Goal: Information Seeking & Learning: Learn about a topic

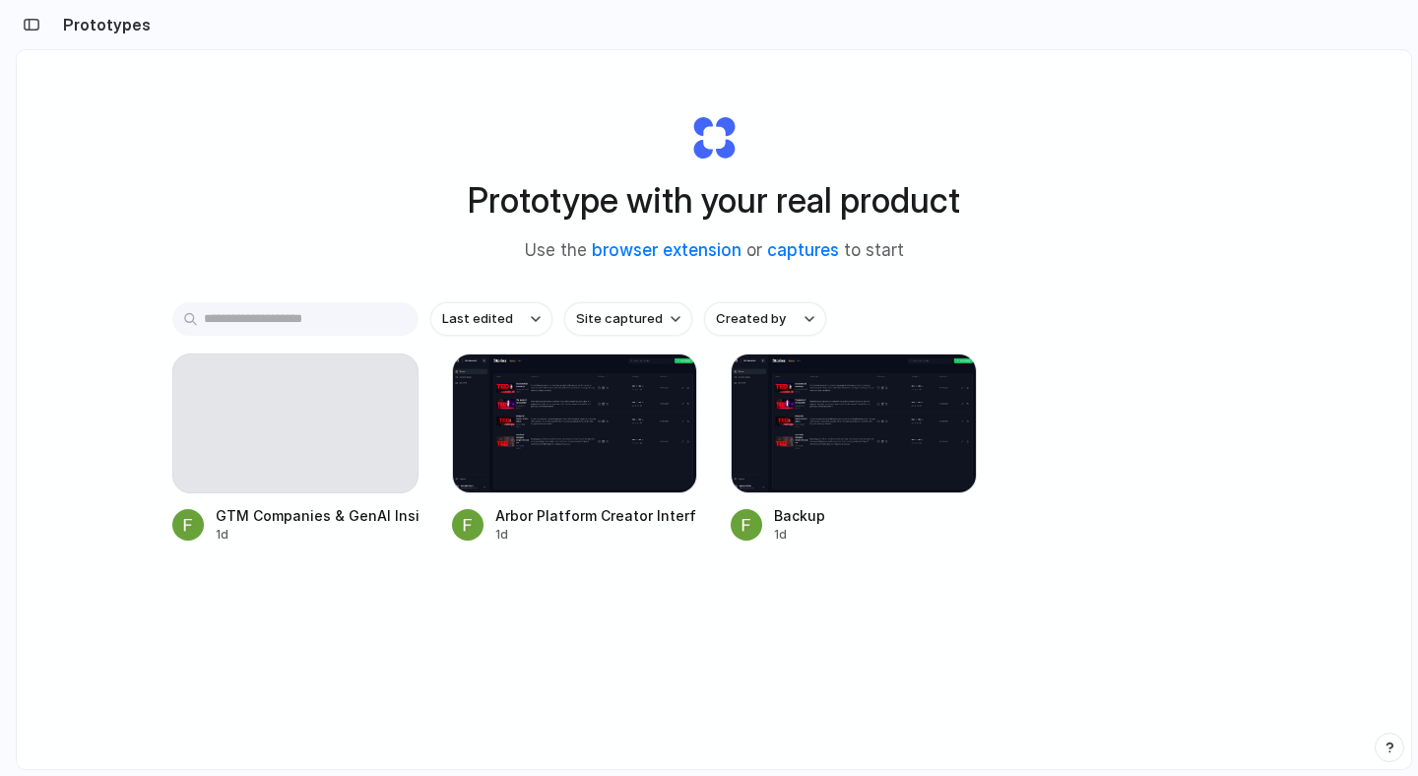
scroll to position [0, 18]
click at [241, 455] on div at bounding box center [295, 423] width 246 height 140
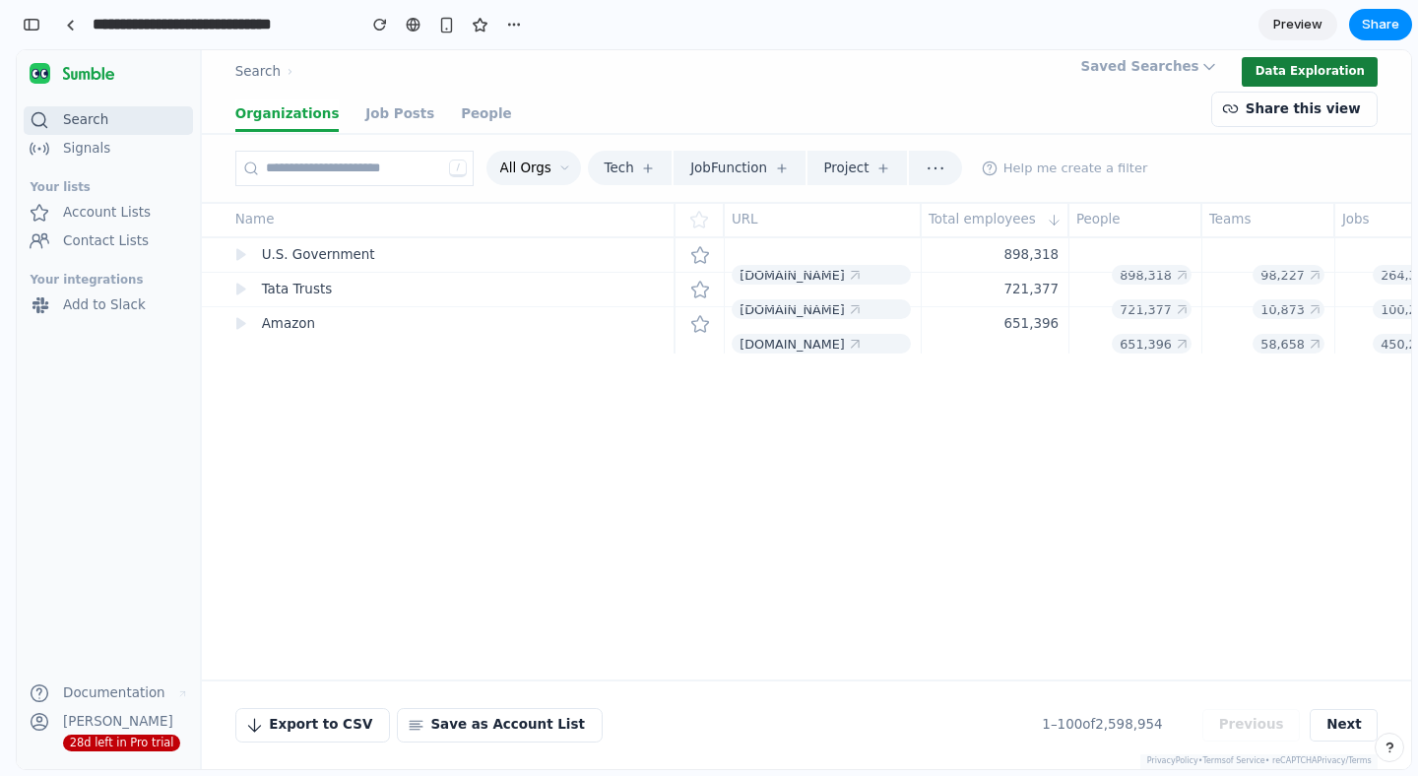
click at [1321, 77] on button "Data Exploration" at bounding box center [1309, 72] width 136 height 30
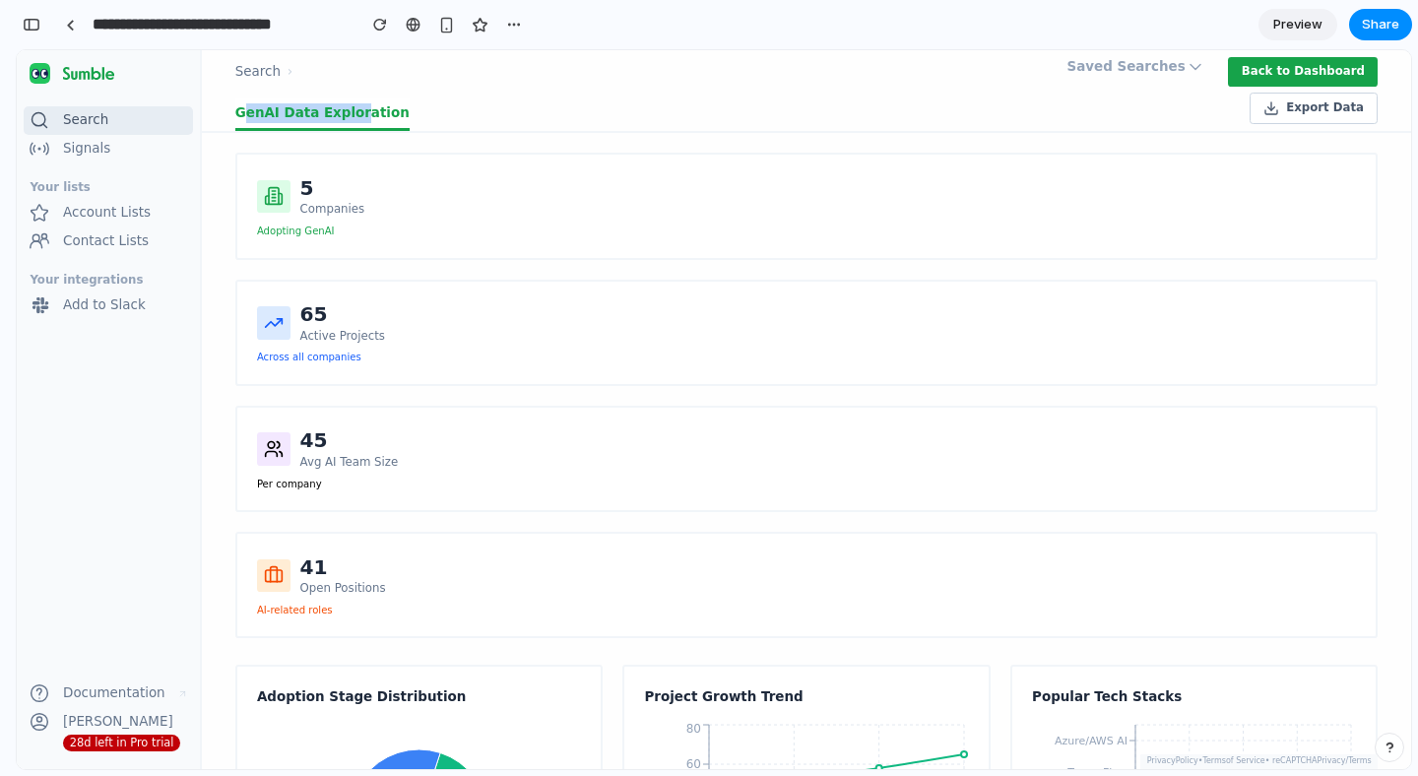
drag, startPoint x: 247, startPoint y: 117, endPoint x: 357, endPoint y: 120, distance: 110.3
click at [357, 120] on link "GenAI Data Exploration" at bounding box center [322, 114] width 174 height 33
drag, startPoint x: 321, startPoint y: 112, endPoint x: 370, endPoint y: 111, distance: 49.2
click at [370, 111] on link "GenAI Data Exploration" at bounding box center [322, 114] width 174 height 33
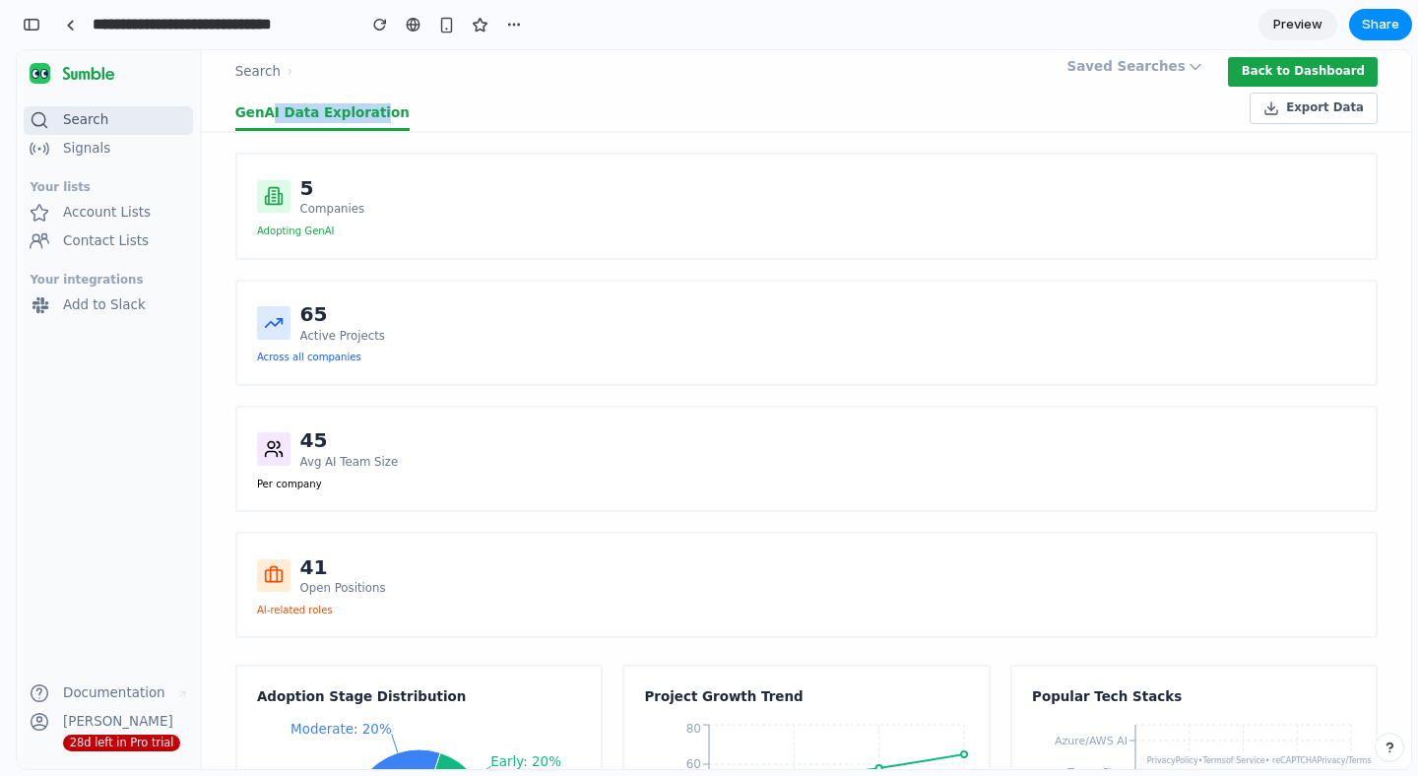
click at [370, 111] on link "GenAI Data Exploration" at bounding box center [322, 114] width 174 height 33
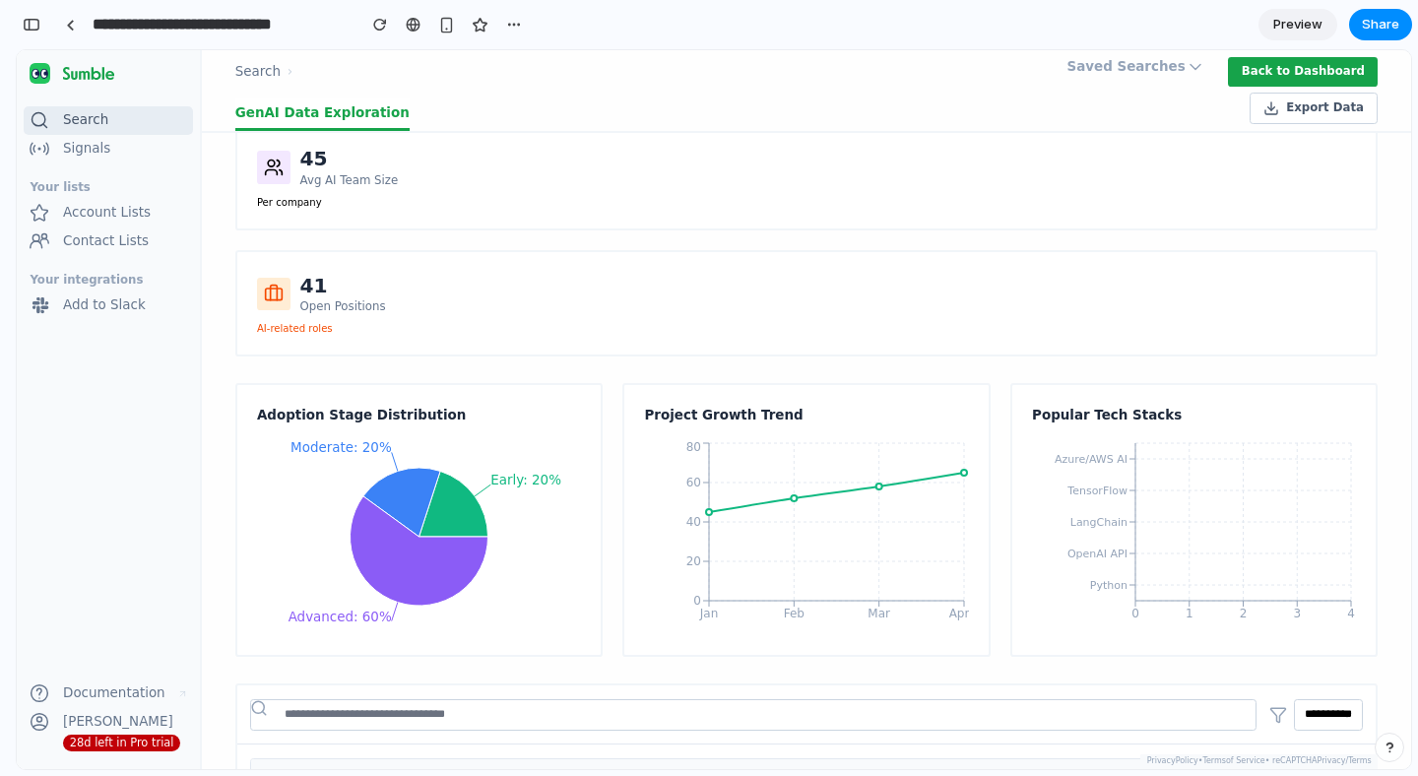
scroll to position [324, 0]
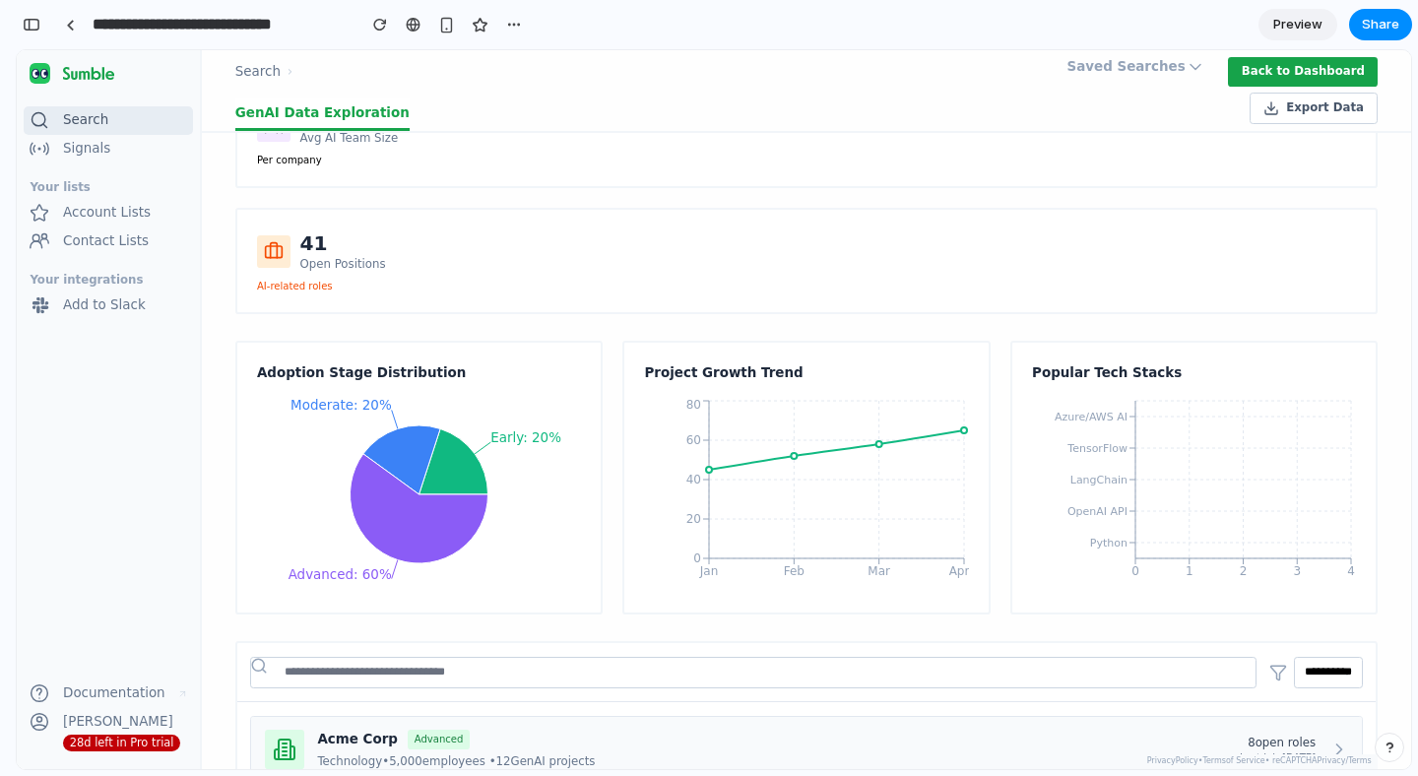
drag, startPoint x: 278, startPoint y: 369, endPoint x: 372, endPoint y: 372, distance: 94.6
click at [372, 372] on h3 "Adoption Stage Distribution" at bounding box center [419, 373] width 324 height 20
drag, startPoint x: 423, startPoint y: 372, endPoint x: 240, endPoint y: 375, distance: 183.1
click at [240, 375] on div "Adoption Stage Distribution Early: 20% Moderate: 20% Advanced: 60%" at bounding box center [418, 478] width 367 height 274
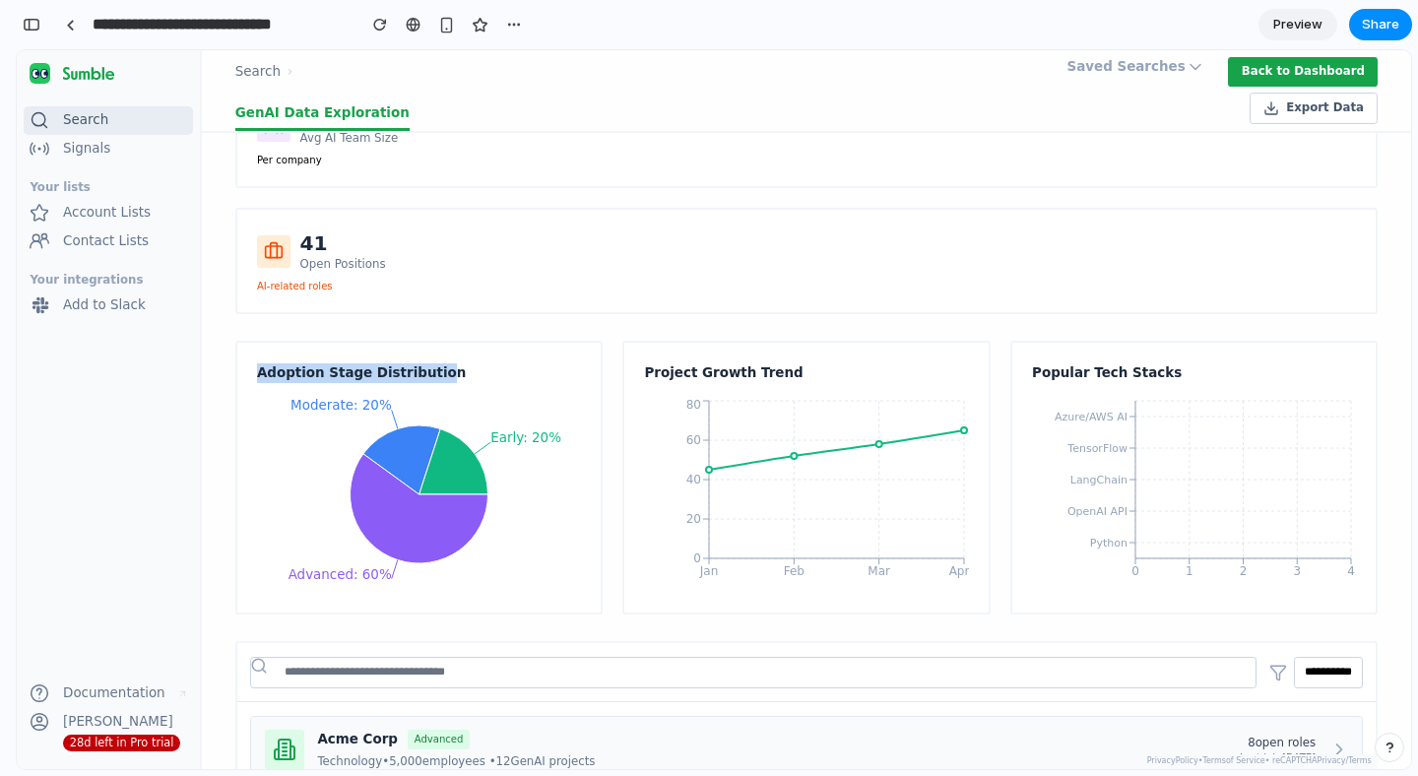
drag, startPoint x: 240, startPoint y: 375, endPoint x: 253, endPoint y: 375, distance: 12.8
click at [240, 375] on div "Adoption Stage Distribution Early: 20% Moderate: 20% Advanced: 60%" at bounding box center [418, 478] width 367 height 274
drag, startPoint x: 326, startPoint y: 401, endPoint x: 562, endPoint y: 417, distance: 236.9
click at [562, 417] on icon "Early: 20% Moderate: 20% Advanced: 60%" at bounding box center [419, 494] width 324 height 197
click at [559, 431] on icon "Early: 20% Moderate: 20% Advanced: 60%" at bounding box center [419, 494] width 324 height 197
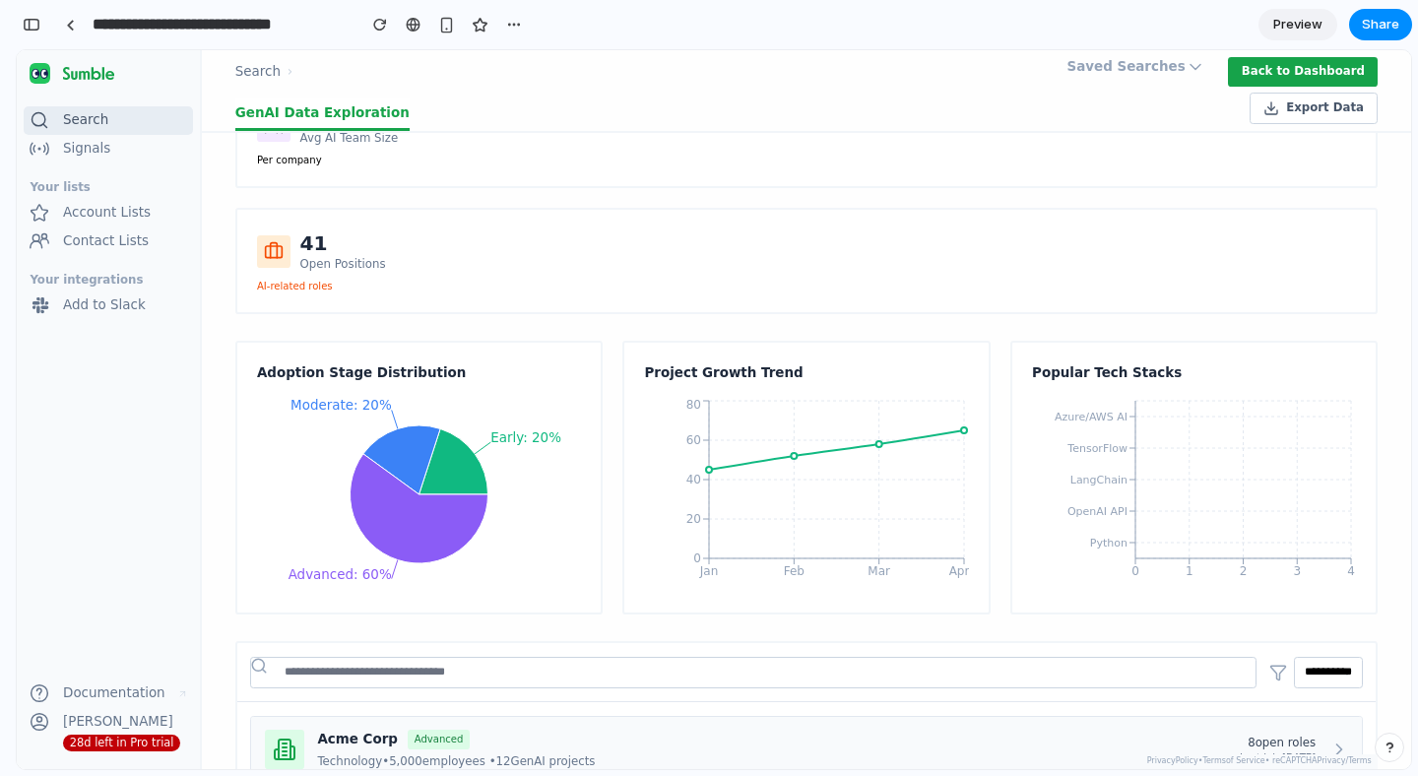
drag, startPoint x: 305, startPoint y: 625, endPoint x: 302, endPoint y: 612, distance: 13.1
click at [305, 624] on div "**********" at bounding box center [806, 451] width 1209 height 636
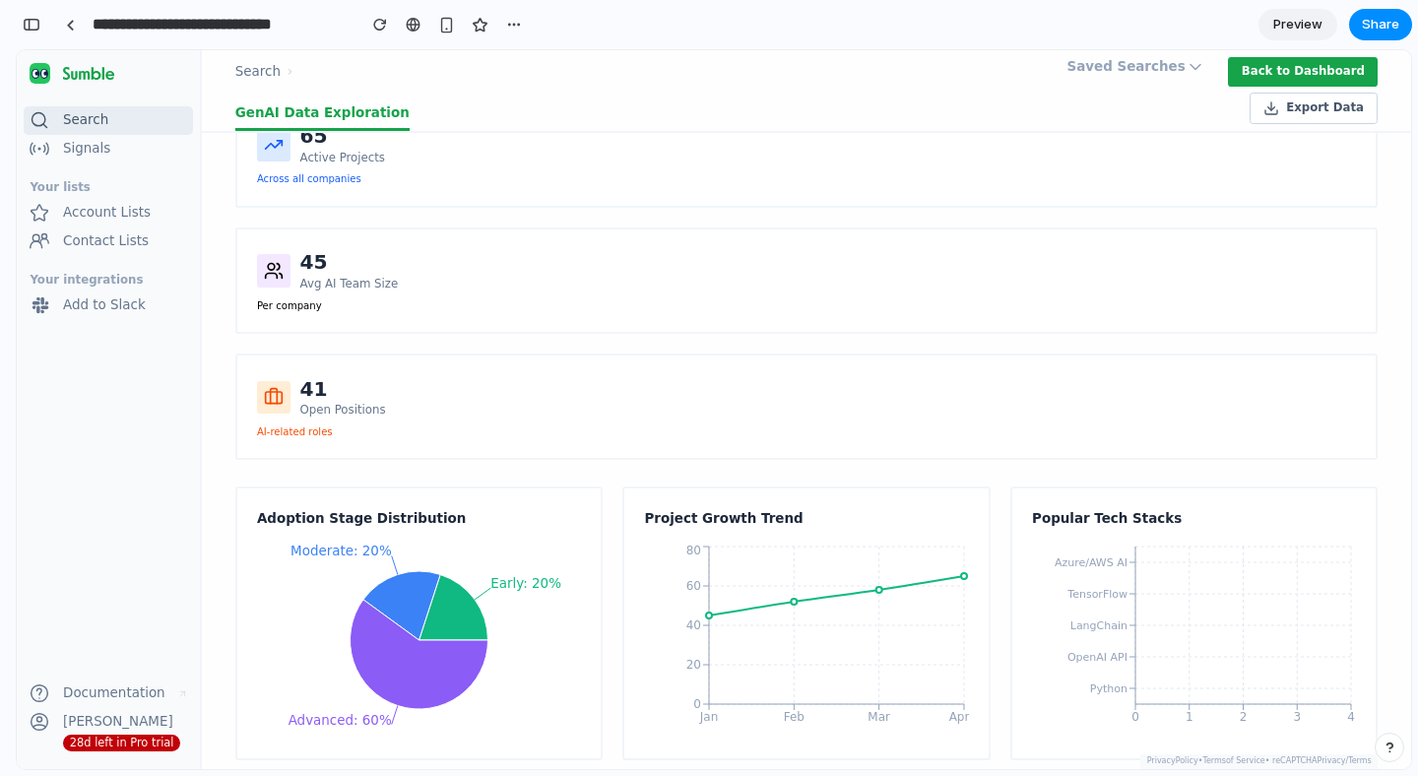
scroll to position [262, 0]
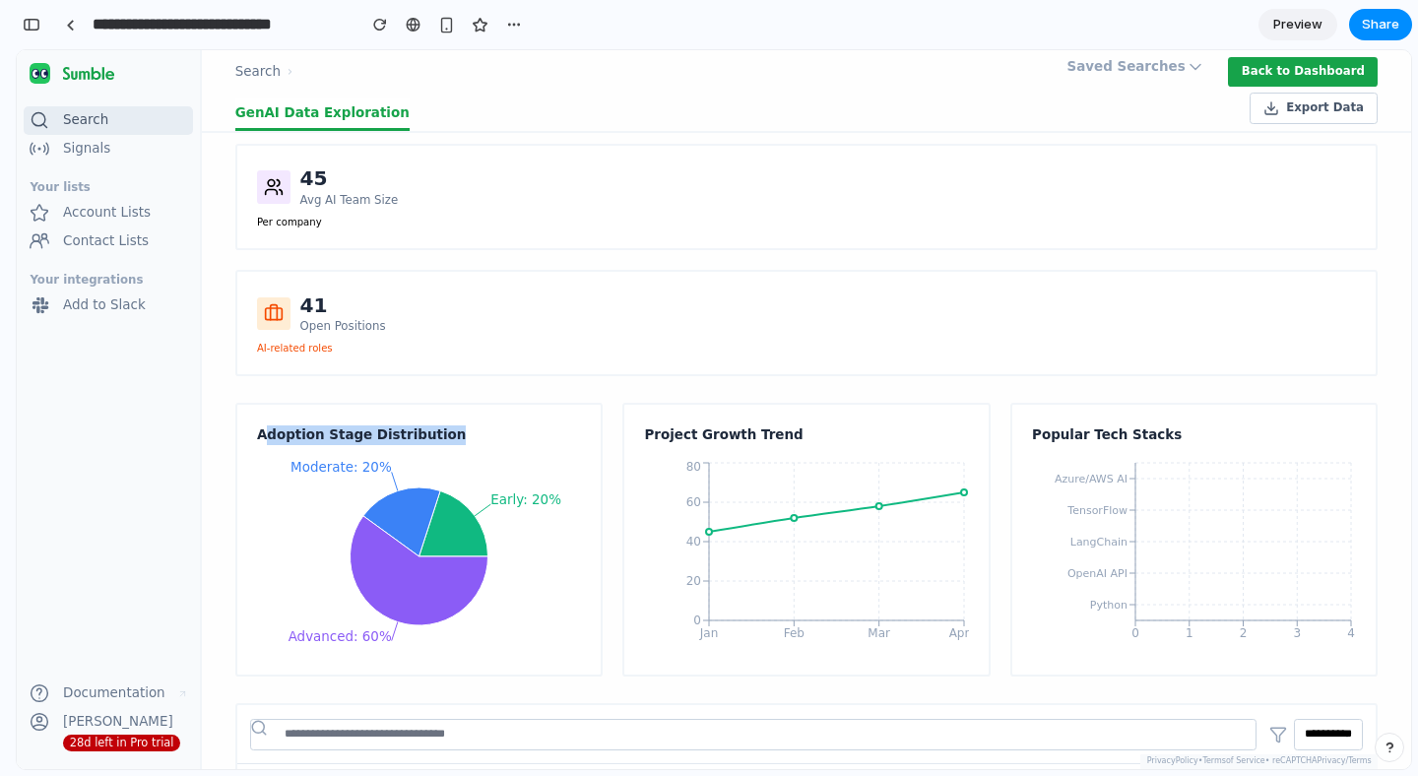
drag, startPoint x: 266, startPoint y: 435, endPoint x: 445, endPoint y: 439, distance: 179.2
click at [445, 439] on h3 "Adoption Stage Distribution" at bounding box center [419, 435] width 324 height 20
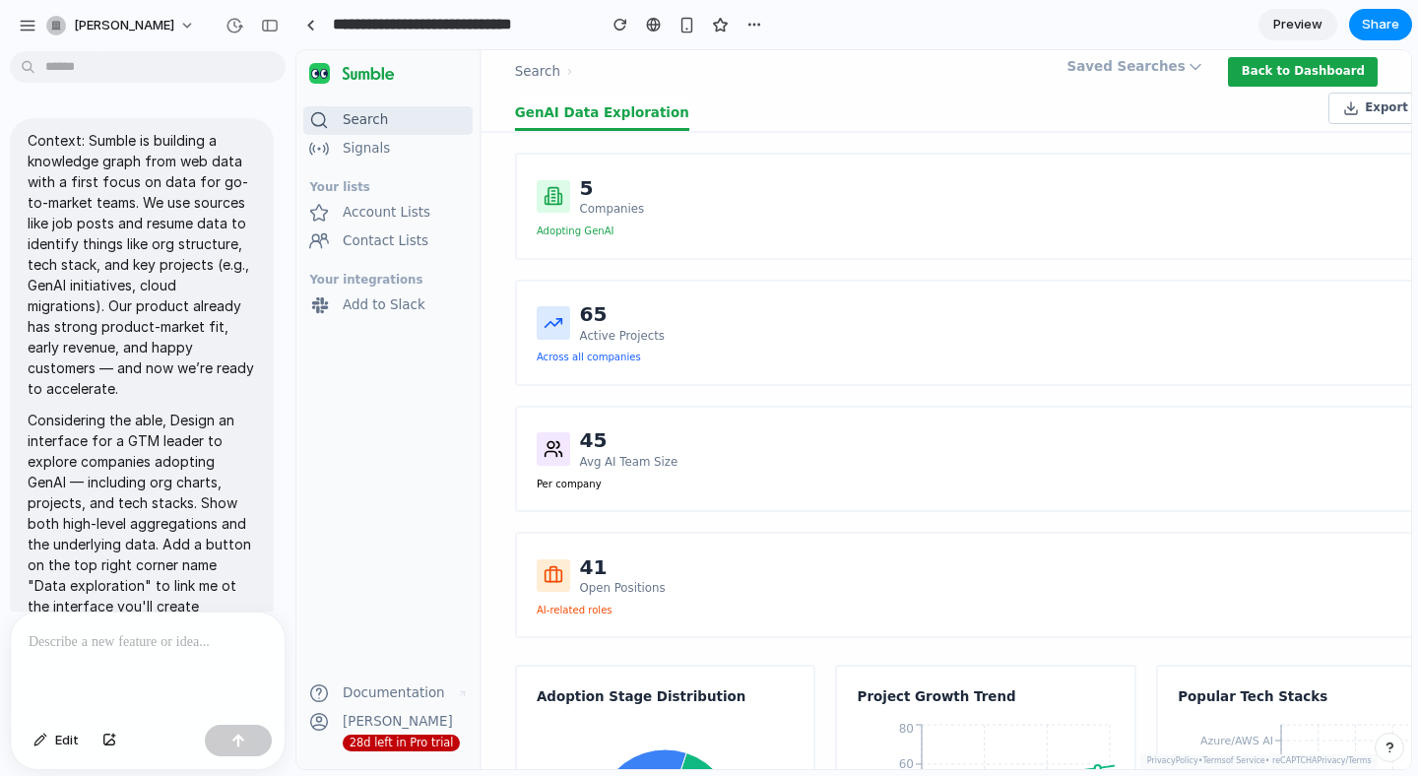
scroll to position [1136, 0]
